Goal: Information Seeking & Learning: Find specific fact

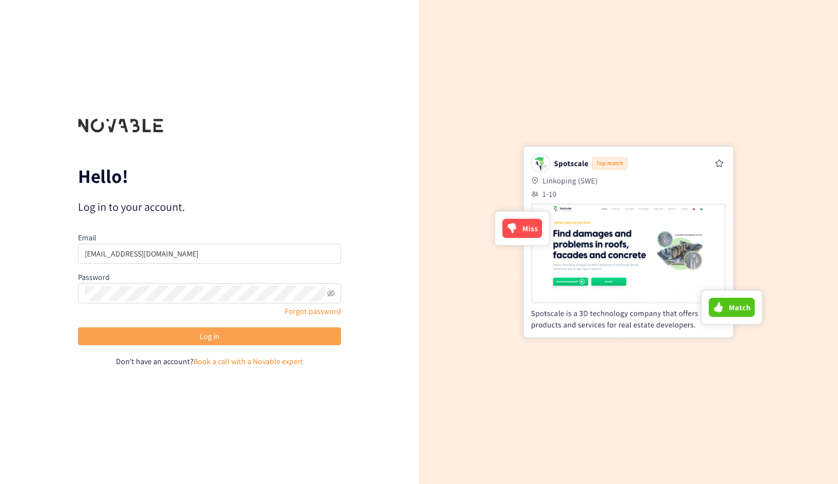
click at [211, 335] on span "Log in" at bounding box center [210, 336] width 20 height 12
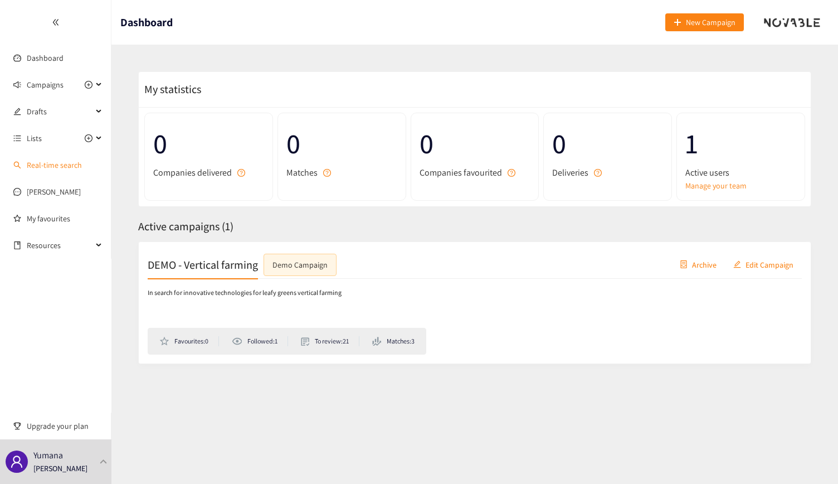
click at [57, 166] on link "Real-time search" at bounding box center [54, 165] width 55 height 10
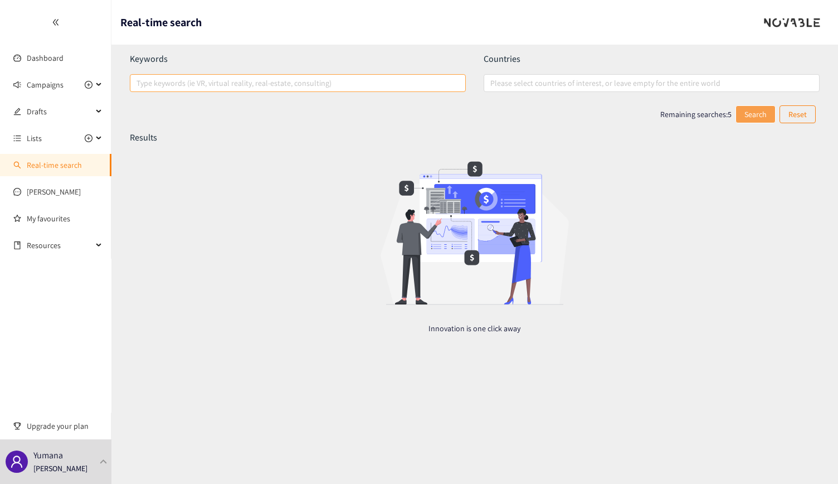
click at [320, 82] on div at bounding box center [292, 82] width 319 height 13
click at [139, 82] on input "Type keywords (ie VR, virtual reality, real-estate, consulting)" at bounding box center [138, 82] width 2 height 13
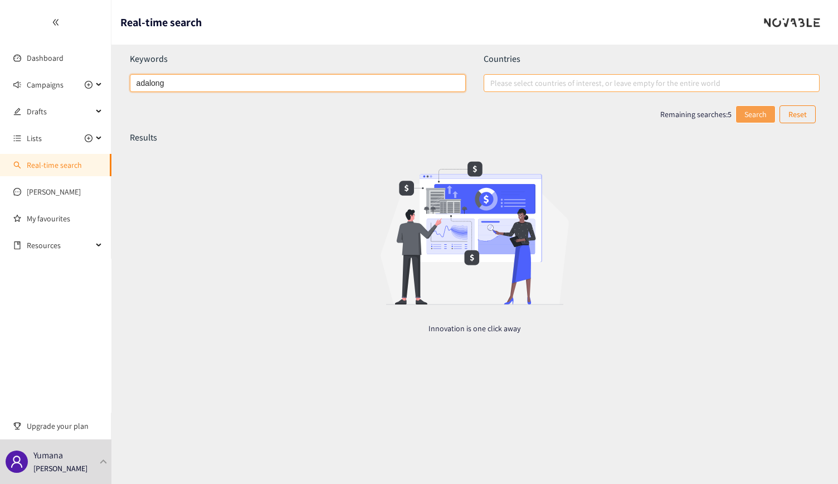
click at [549, 84] on div at bounding box center [646, 82] width 319 height 13
type input "adalong"
click at [493, 84] on input "Please select countries of interest, or leave empty for the entire world" at bounding box center [491, 82] width 2 height 13
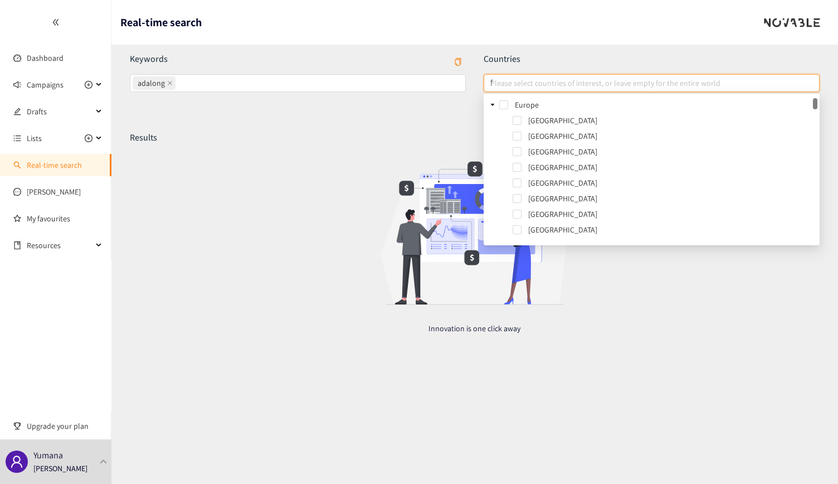
type input "fr"
click at [517, 120] on span at bounding box center [517, 120] width 9 height 9
click at [718, 335] on div "Results Innovation is one click away" at bounding box center [475, 242] width 690 height 220
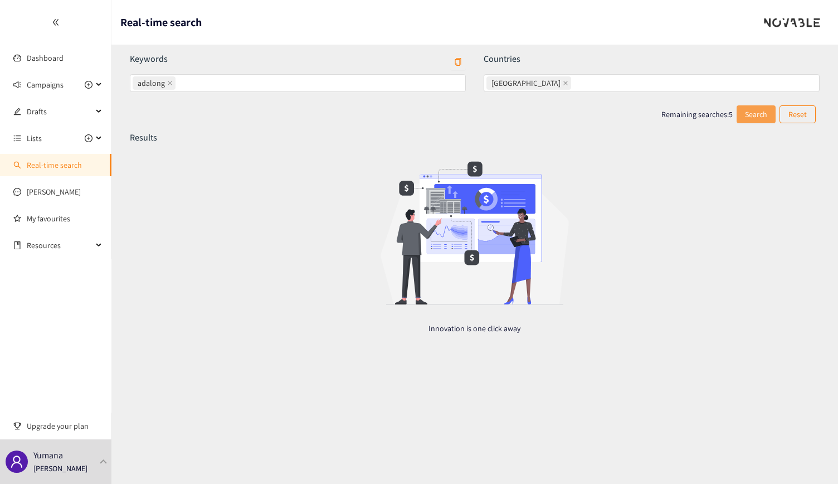
click at [757, 114] on span "Search" at bounding box center [756, 114] width 22 height 12
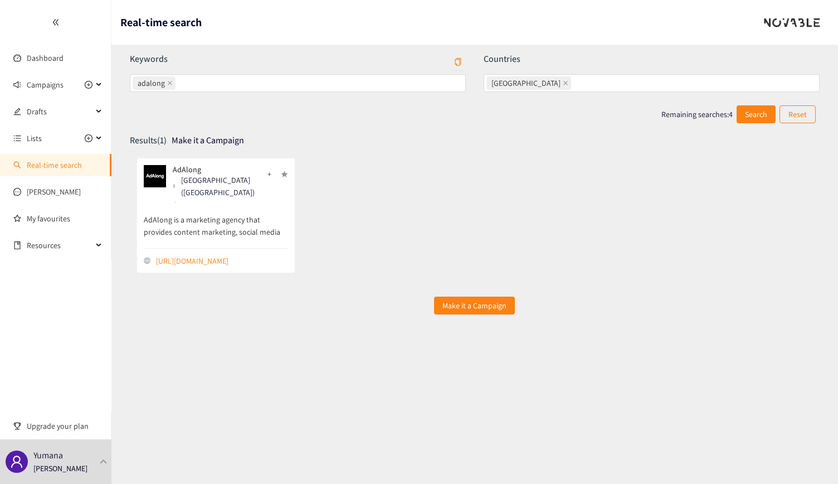
click at [214, 219] on p "AdAlong is a marketing agency that provides content marketing, social media mar…" at bounding box center [216, 220] width 145 height 37
click at [262, 225] on p "AdAlong is a marketing agency that provides content marketing, social media mar…" at bounding box center [216, 220] width 145 height 37
click at [155, 176] on img at bounding box center [155, 176] width 22 height 22
click at [185, 169] on p "AdAlong" at bounding box center [216, 169] width 87 height 9
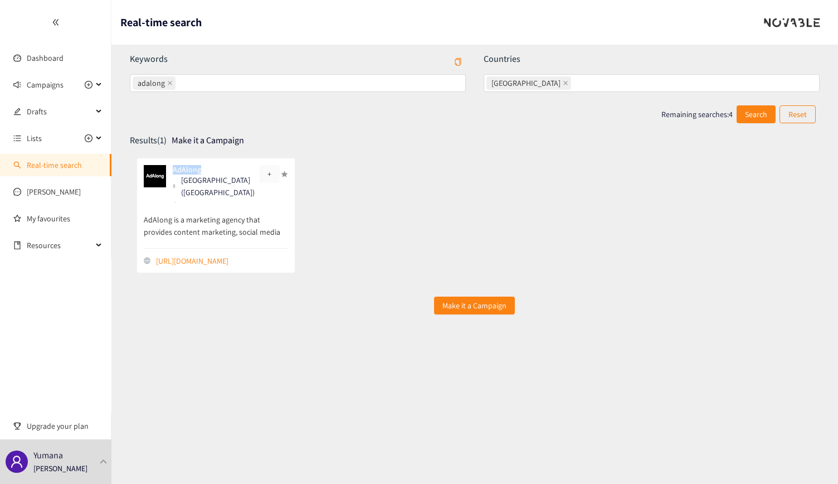
click at [270, 175] on span "+" at bounding box center [269, 174] width 4 height 12
click at [336, 147] on div "Results (1) Make it a Campaign" at bounding box center [475, 141] width 690 height 18
click at [244, 218] on p "AdAlong is a marketing agency that provides content marketing, social media mar…" at bounding box center [216, 220] width 145 height 37
click at [188, 259] on link "[URL][DOMAIN_NAME]" at bounding box center [222, 261] width 133 height 12
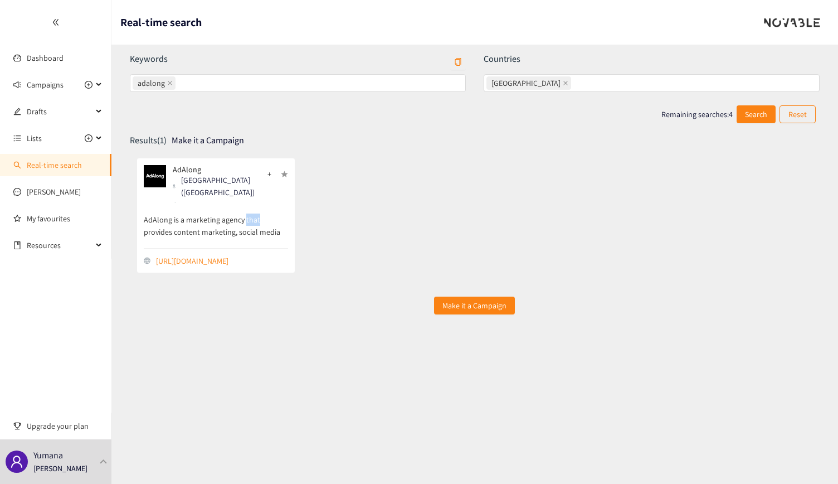
click at [285, 172] on div "button" at bounding box center [284, 174] width 7 height 7
click at [284, 174] on div "button" at bounding box center [284, 174] width 7 height 7
click at [99, 85] on icon at bounding box center [100, 85] width 6 height 0
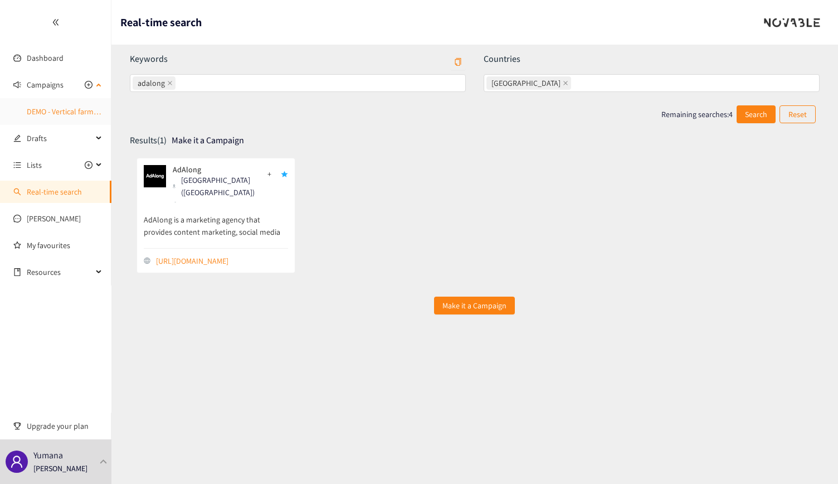
click at [84, 114] on link "DEMO - Vertical farming" at bounding box center [65, 111] width 77 height 10
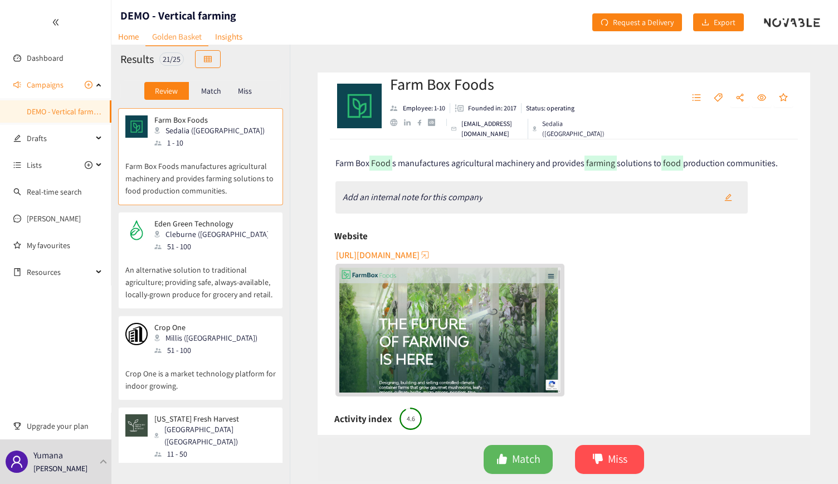
click at [228, 119] on div "Farm Box Foods Sedalia ([GEOGRAPHIC_DATA]) 1 - 10" at bounding box center [200, 131] width 150 height 33
click at [126, 40] on link "Home" at bounding box center [128, 36] width 34 height 17
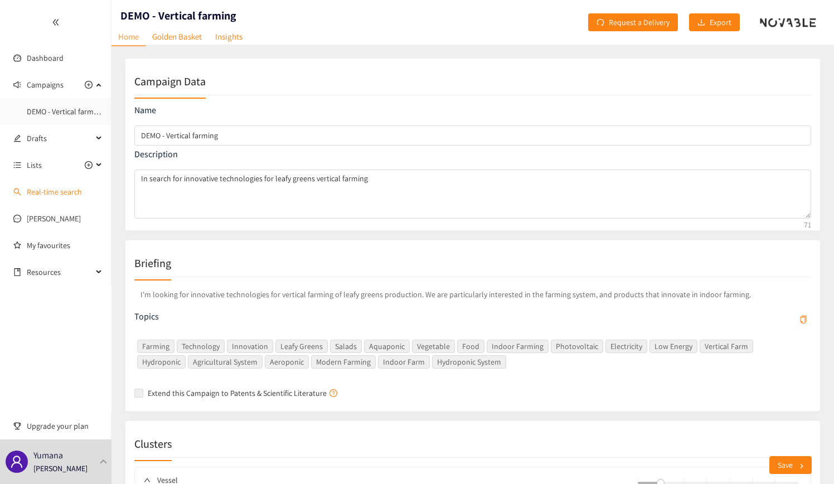
click at [48, 191] on link "Real-time search" at bounding box center [54, 192] width 55 height 10
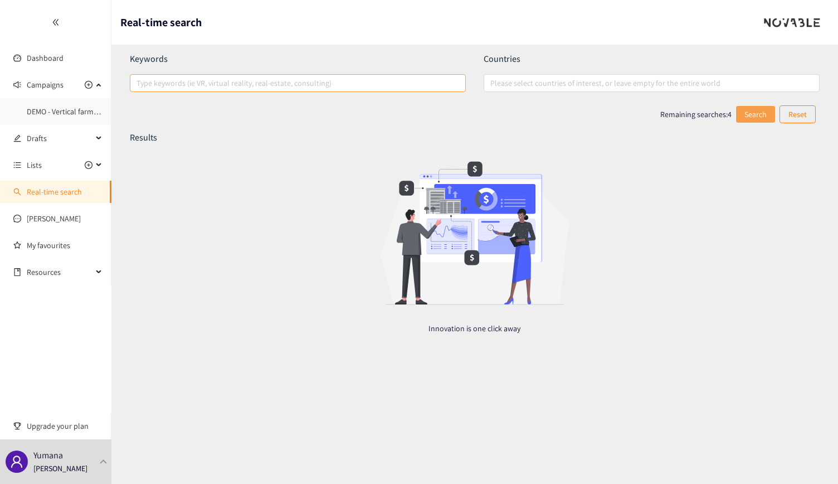
click at [176, 86] on div at bounding box center [292, 82] width 319 height 13
click at [139, 86] on input "Type keywords (ie VR, virtual reality, real-estate, consulting)" at bounding box center [138, 82] width 2 height 13
type input "ugc"
click at [755, 121] on button "Search" at bounding box center [756, 114] width 39 height 18
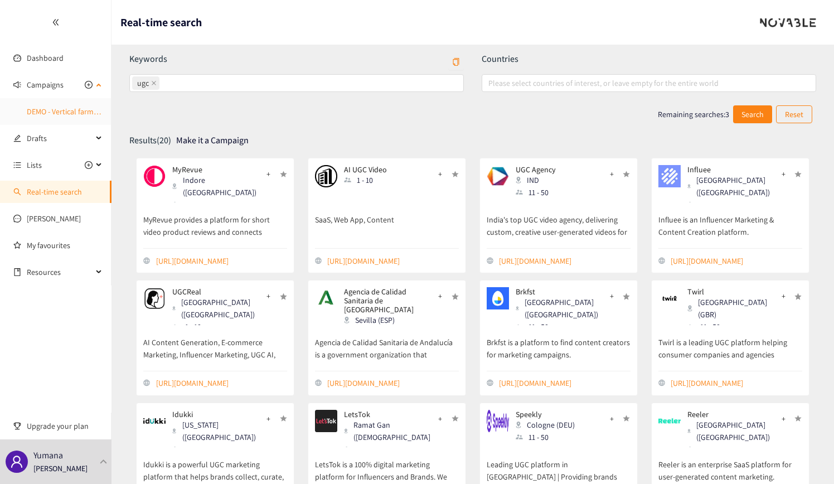
click at [71, 112] on link "DEMO - Vertical farming" at bounding box center [65, 111] width 77 height 10
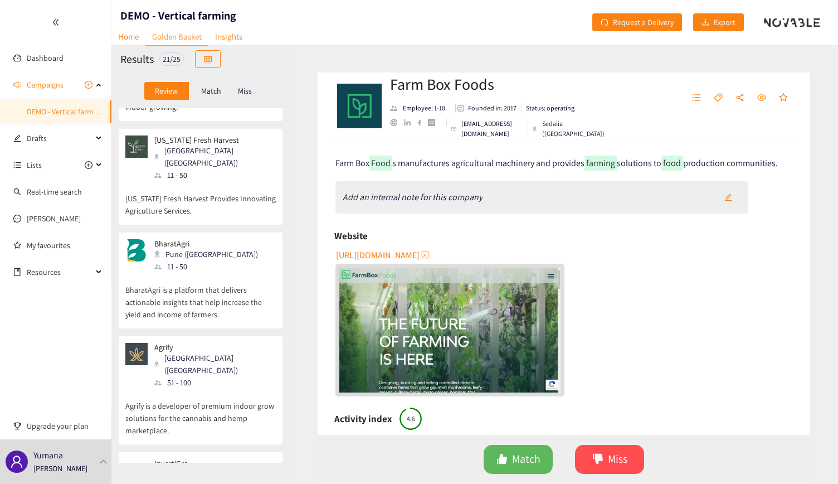
scroll to position [557, 0]
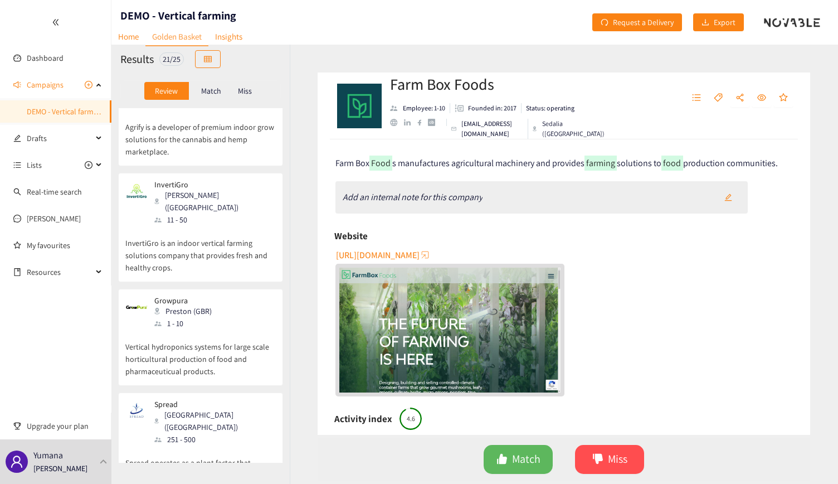
click at [221, 180] on div "InvertiGro [PERSON_NAME] (AUS) 11 - 50" at bounding box center [200, 203] width 150 height 46
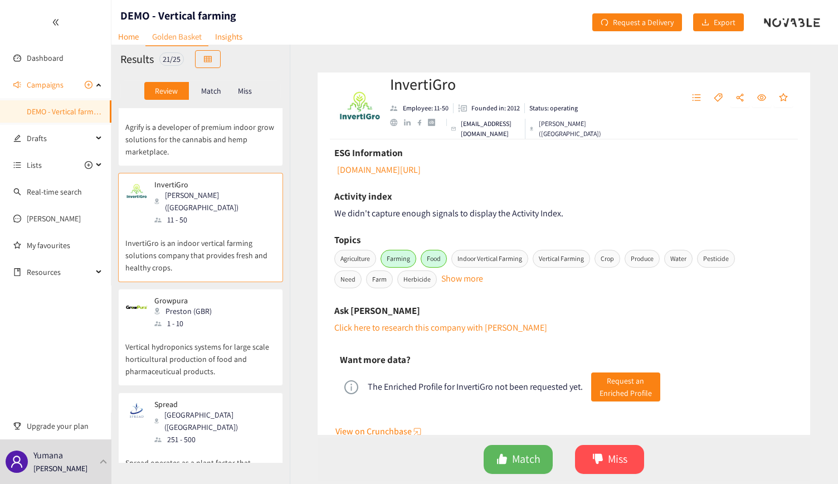
scroll to position [376, 0]
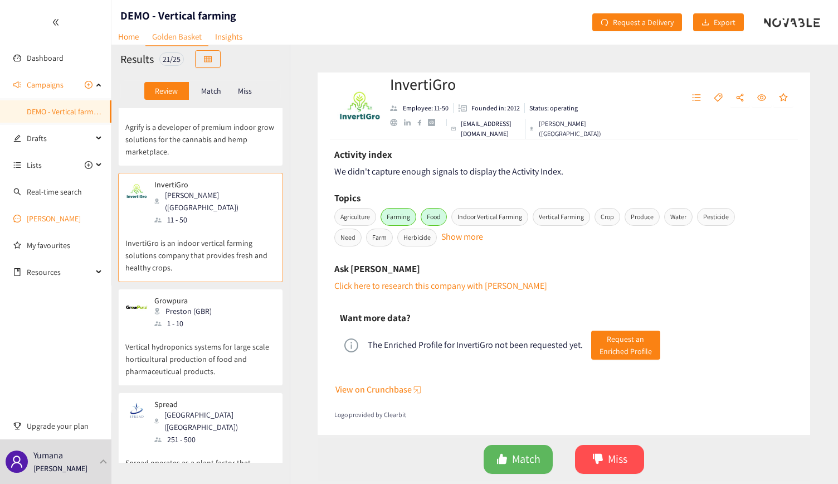
click at [27, 220] on link "[PERSON_NAME]" at bounding box center [54, 218] width 54 height 10
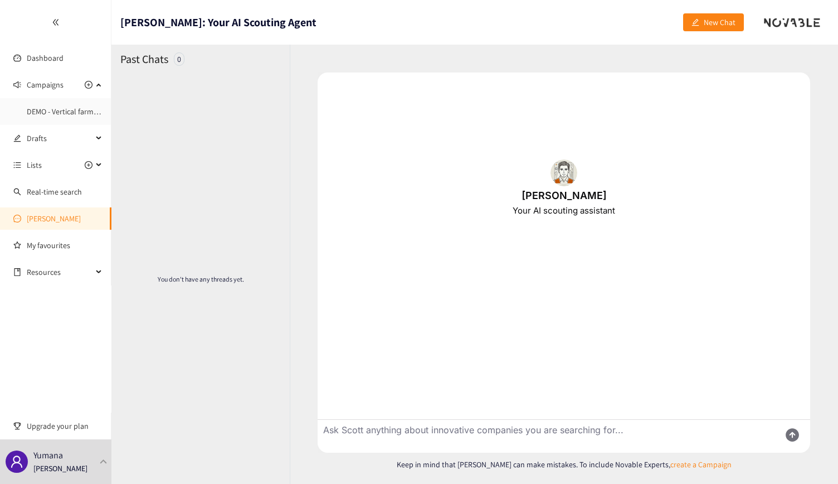
click at [394, 425] on textarea "Ask Scott anything about innovative companies you are searching for..." at bounding box center [545, 436] width 454 height 33
type textarea "give me information about adalong"
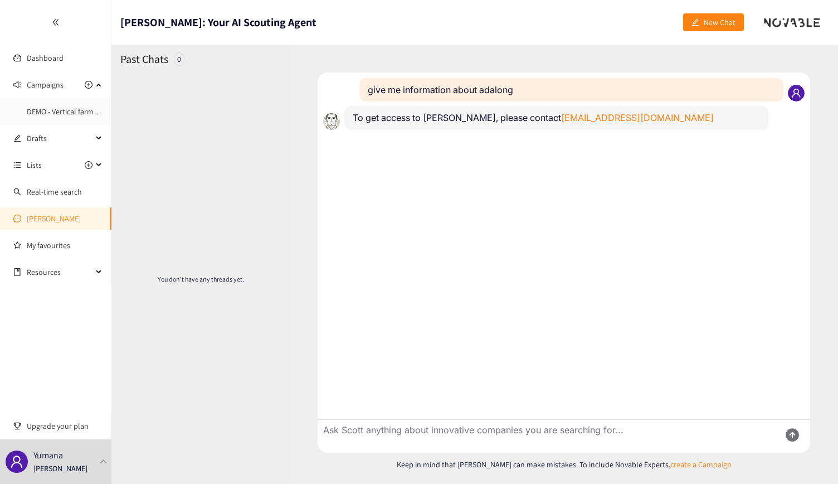
click at [48, 20] on div at bounding box center [55, 22] width 111 height 45
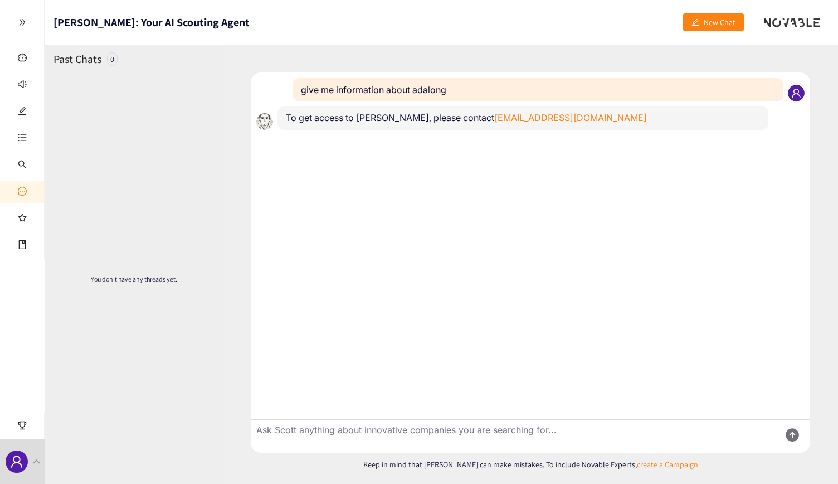
click at [23, 22] on icon "double-right" at bounding box center [22, 22] width 8 height 8
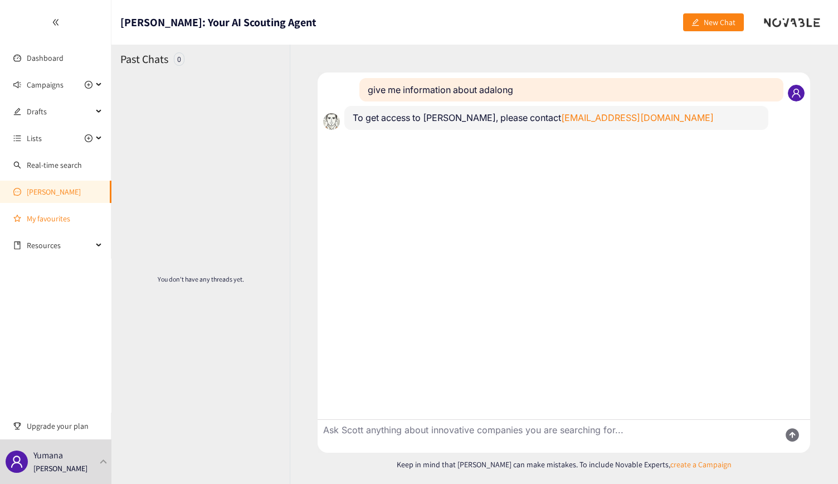
click at [53, 221] on link "My favourites" at bounding box center [65, 218] width 76 height 22
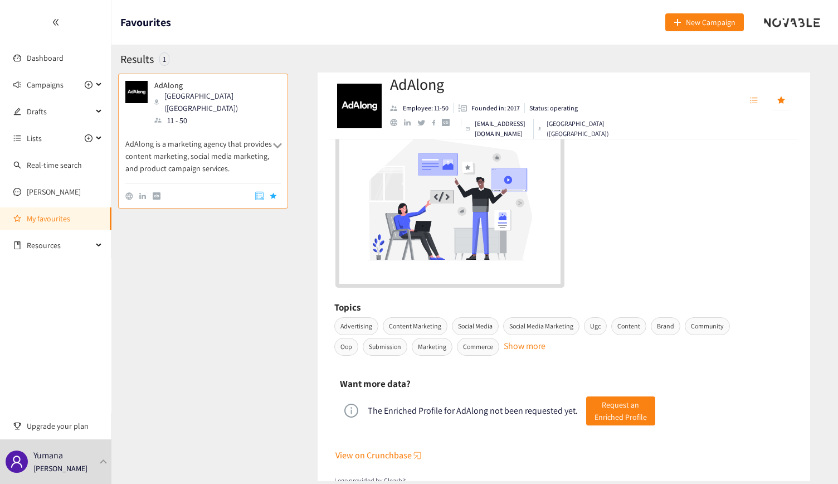
scroll to position [138, 0]
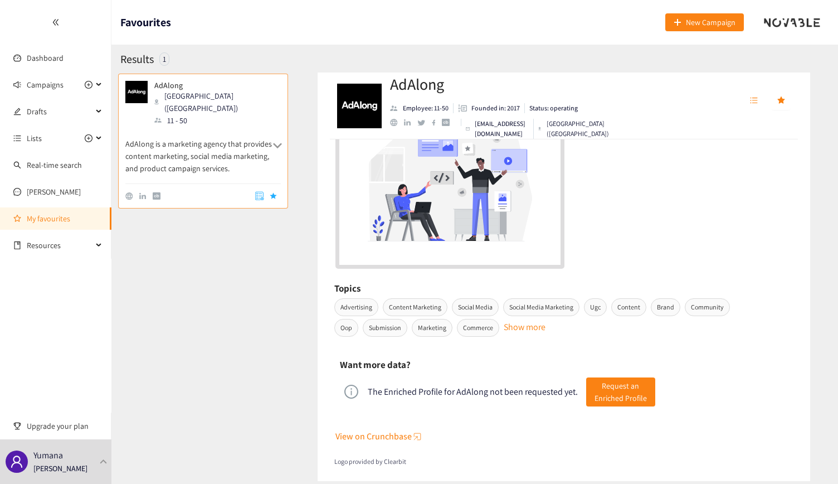
click at [531, 325] on button "Show more" at bounding box center [525, 323] width 42 height 6
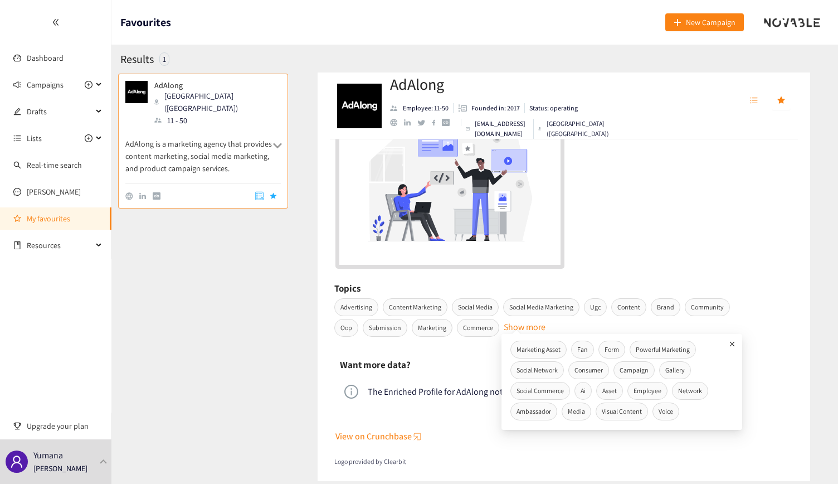
click at [787, 250] on div "[URL][DOMAIN_NAME]" at bounding box center [564, 173] width 459 height 192
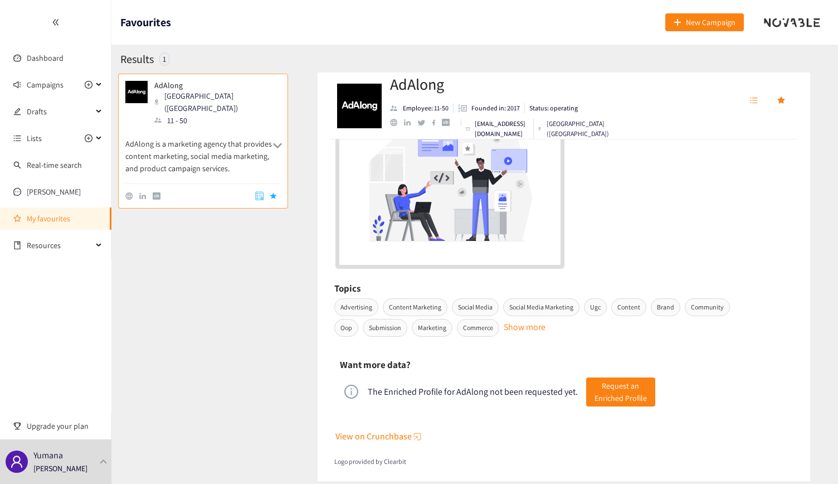
click at [401, 436] on span "View on Crunchbase" at bounding box center [373, 436] width 76 height 14
